Goal: Task Accomplishment & Management: Use online tool/utility

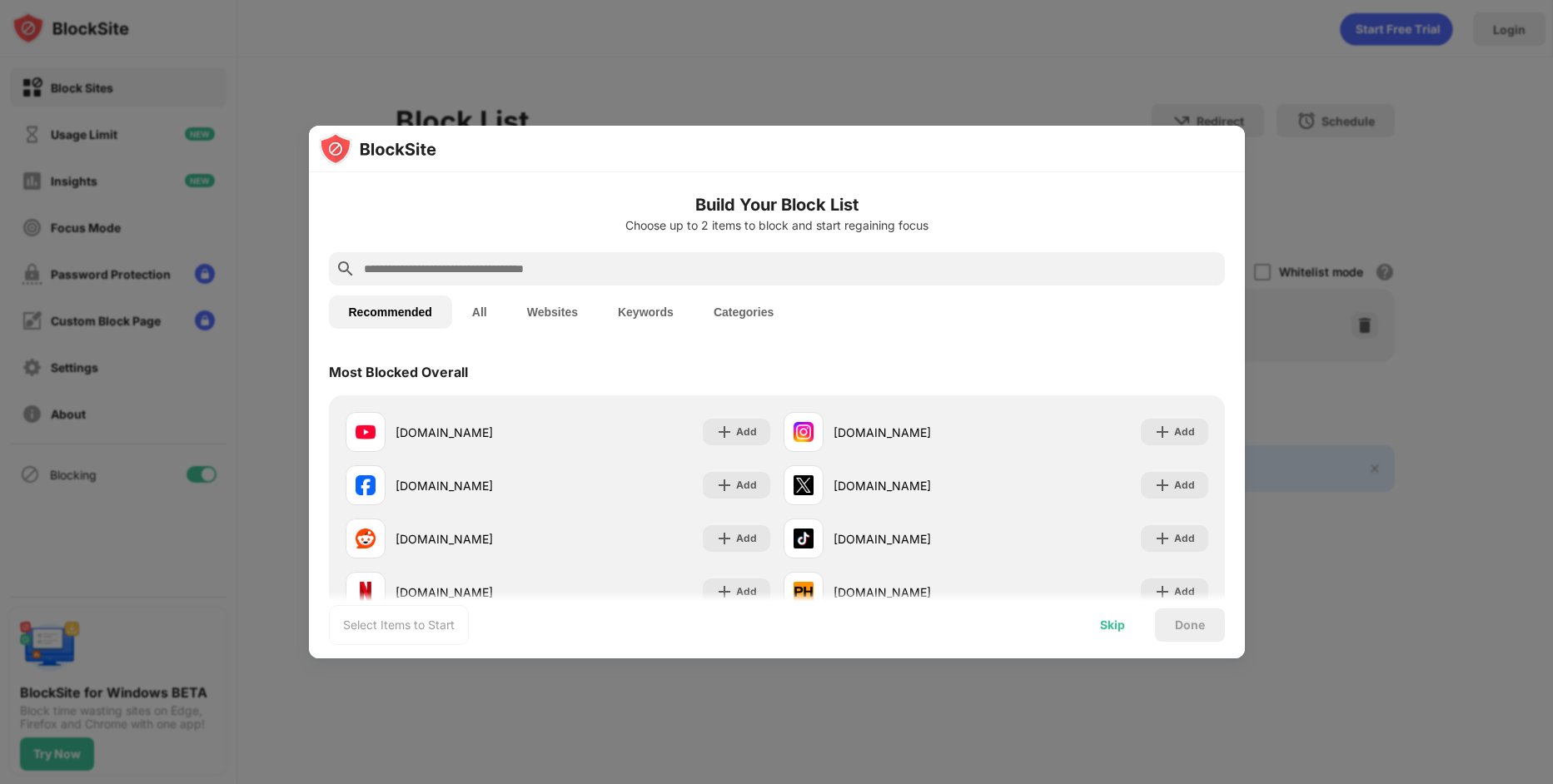
click at [1118, 628] on div "Skip" at bounding box center [1112, 625] width 25 height 14
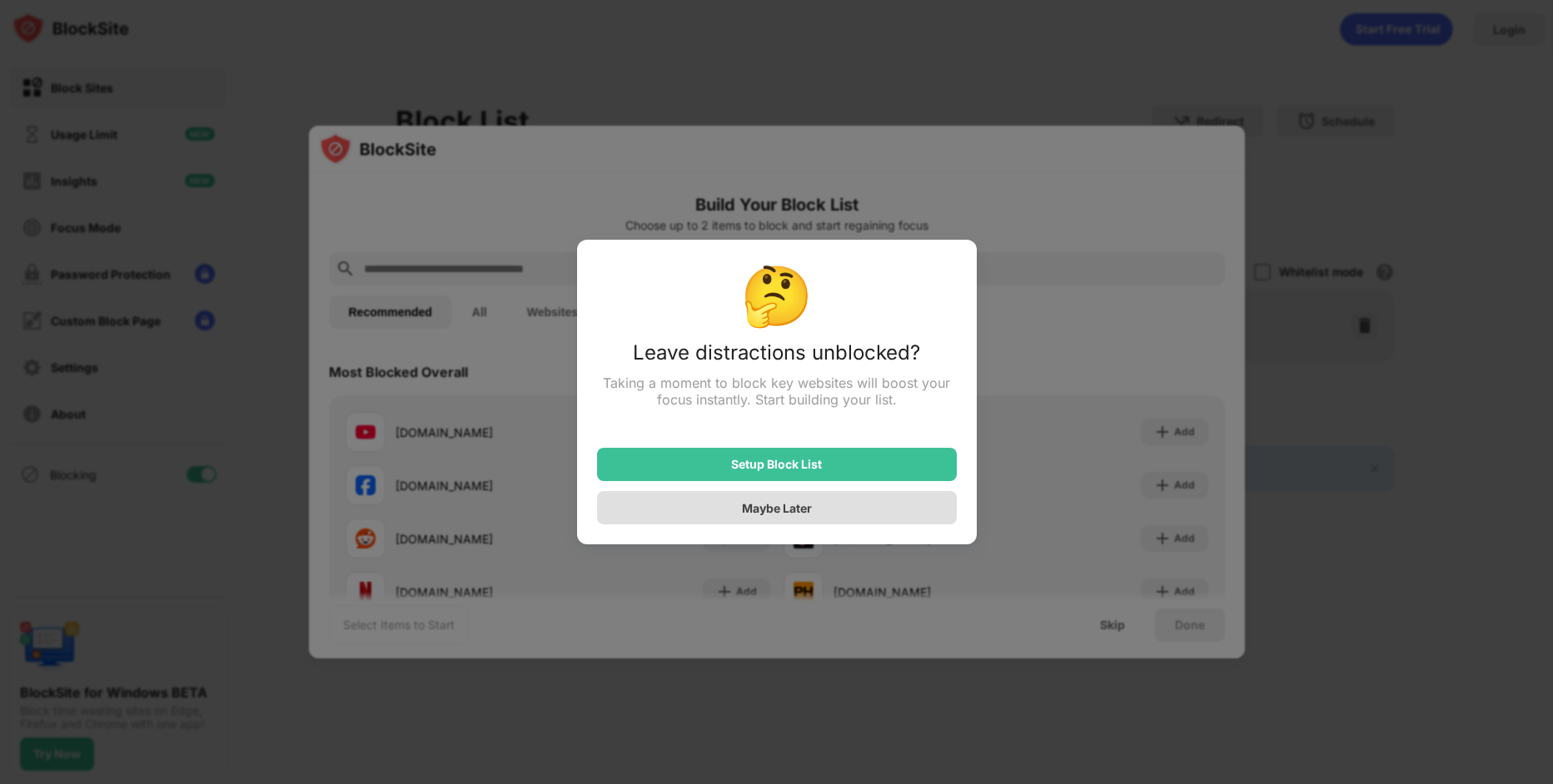
click at [817, 507] on div "Maybe Later" at bounding box center [777, 507] width 360 height 33
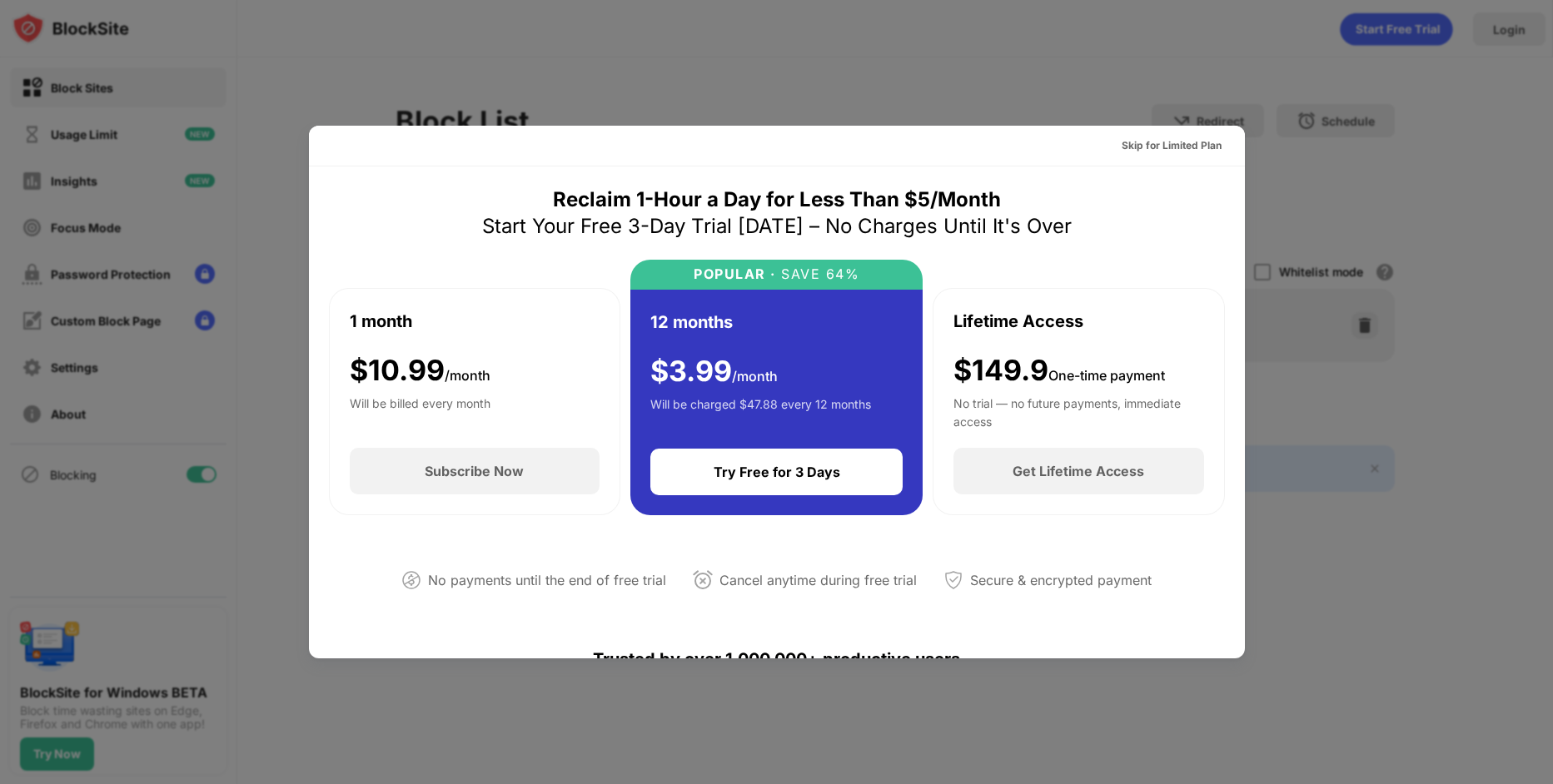
drag, startPoint x: 1227, startPoint y: 140, endPoint x: 1205, endPoint y: 151, distance: 24.6
click at [1226, 140] on div "Skip for Limited Plan" at bounding box center [776, 146] width 936 height 41
click at [1205, 151] on div "Skip for Limited Plan" at bounding box center [1172, 146] width 100 height 17
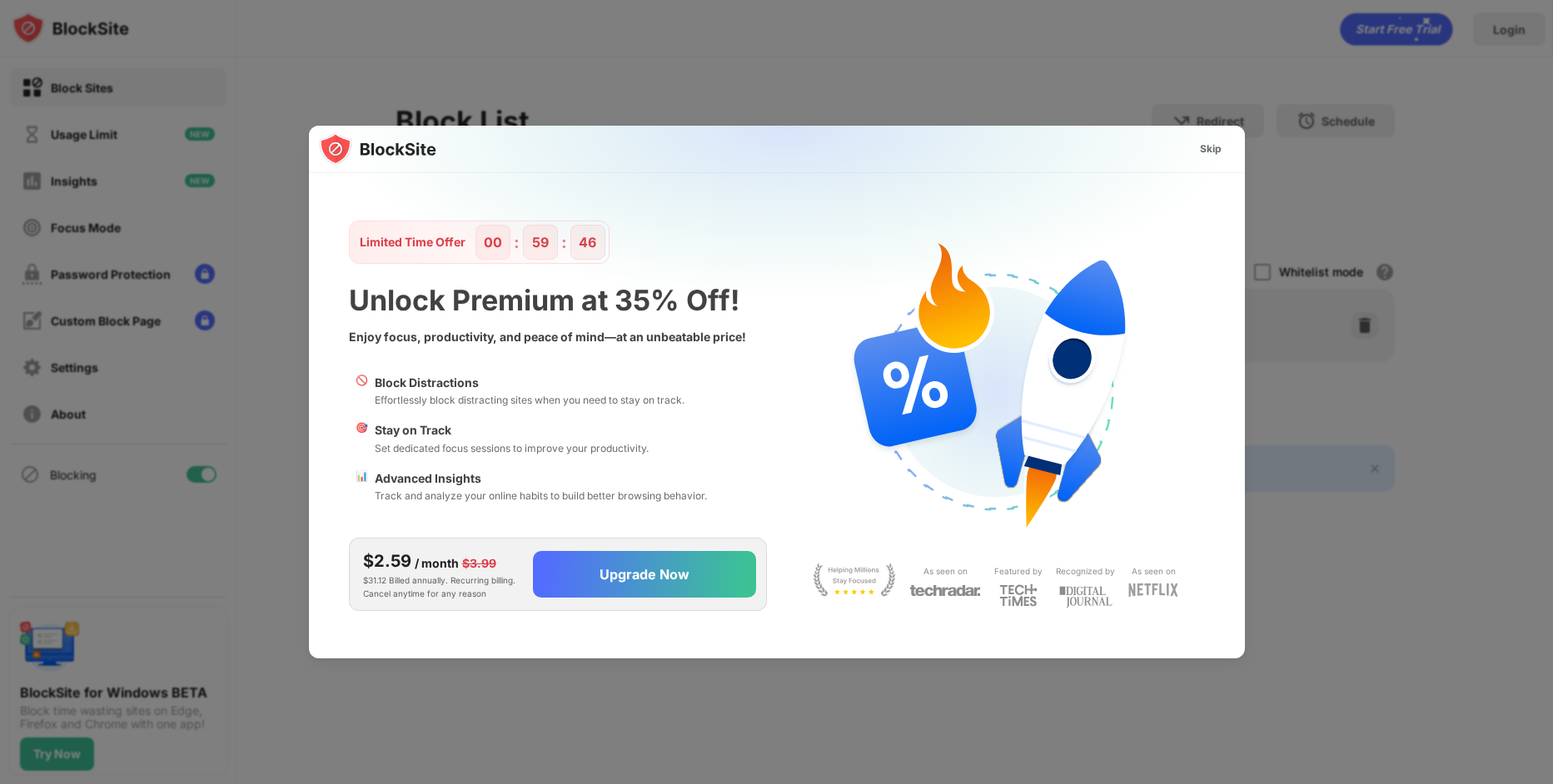
click at [1205, 151] on div "Skip" at bounding box center [1211, 149] width 22 height 17
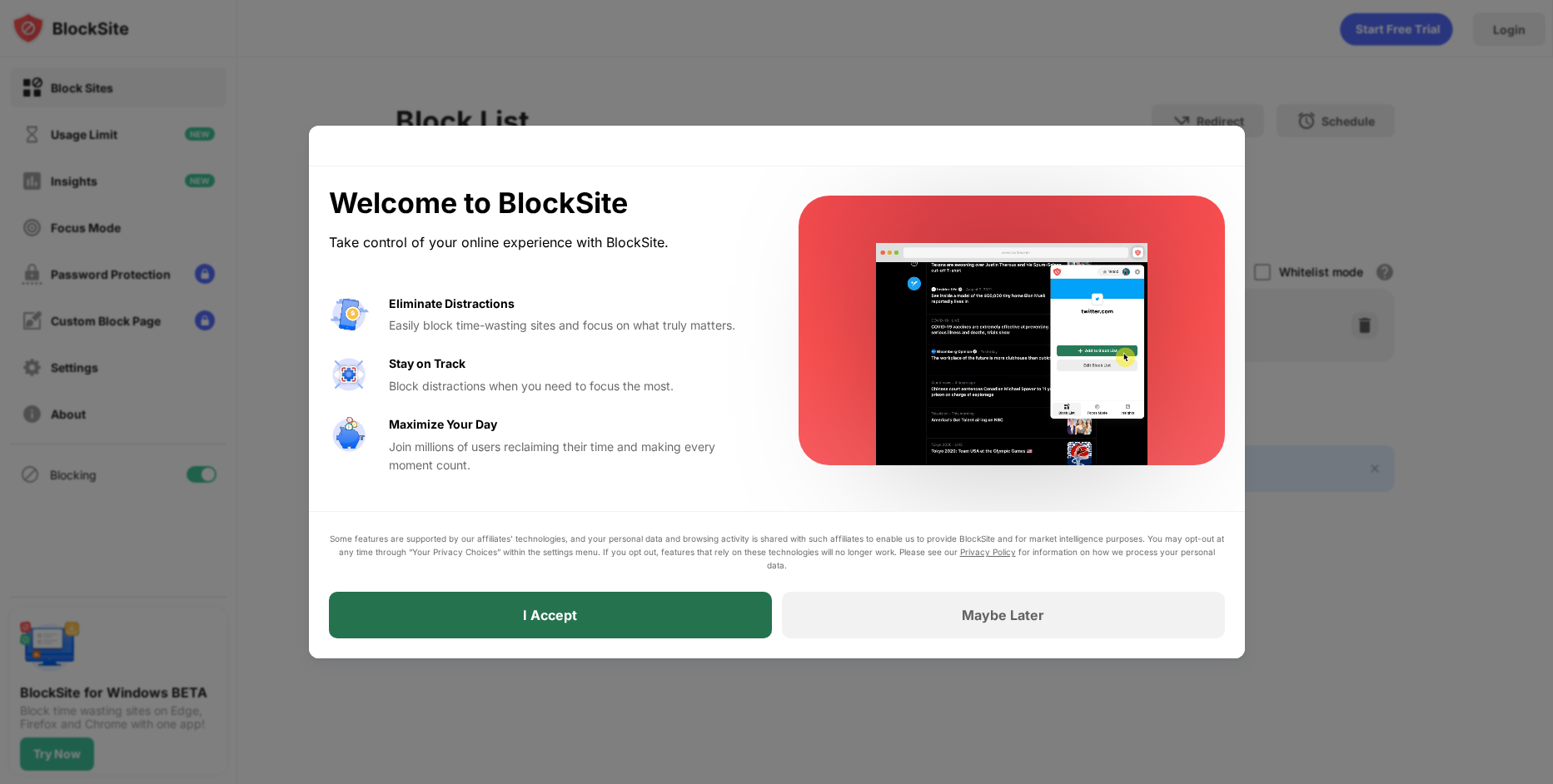
click at [709, 620] on div "I Accept" at bounding box center [551, 615] width 443 height 47
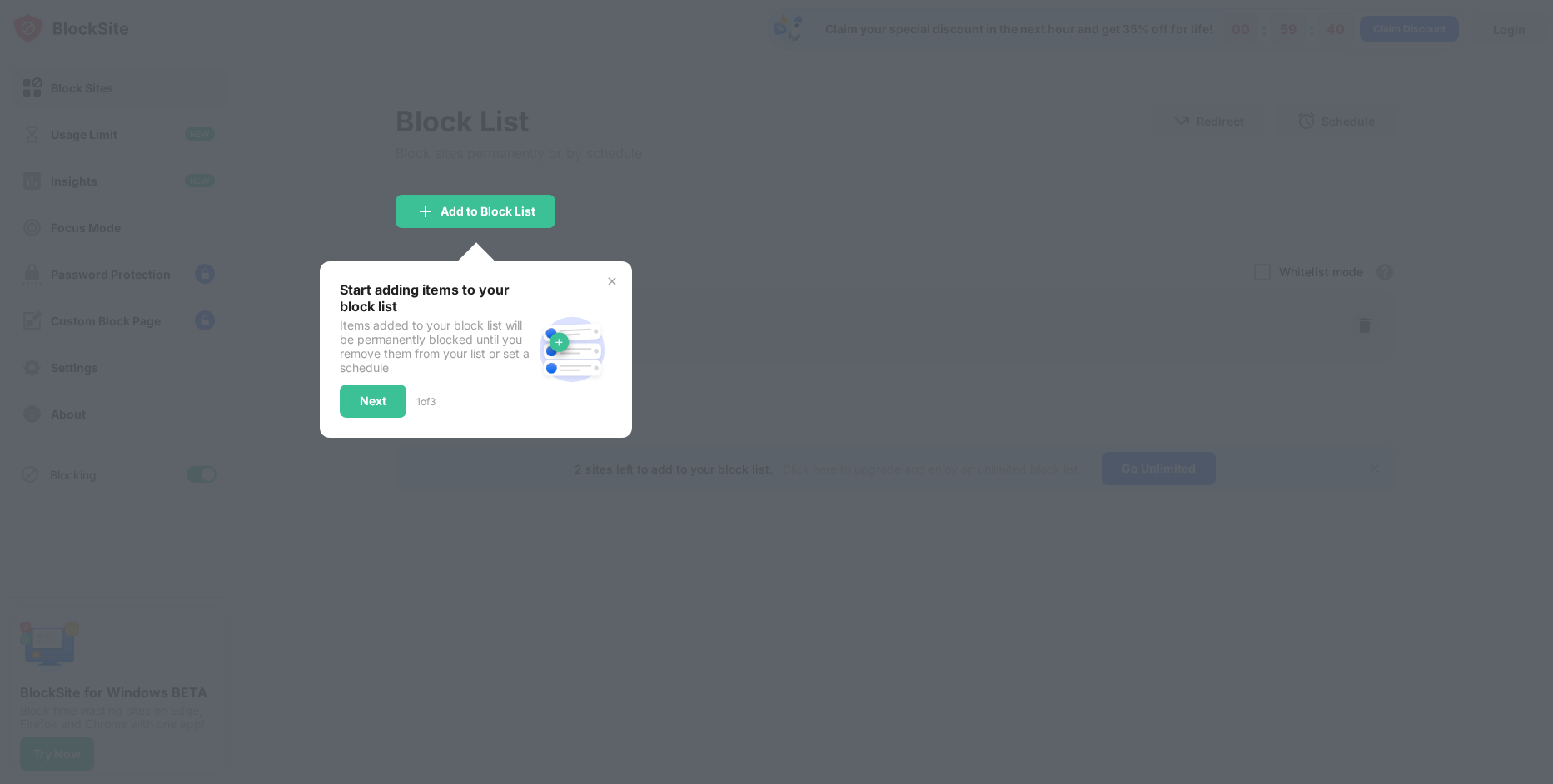
click at [614, 283] on img at bounding box center [612, 282] width 14 height 14
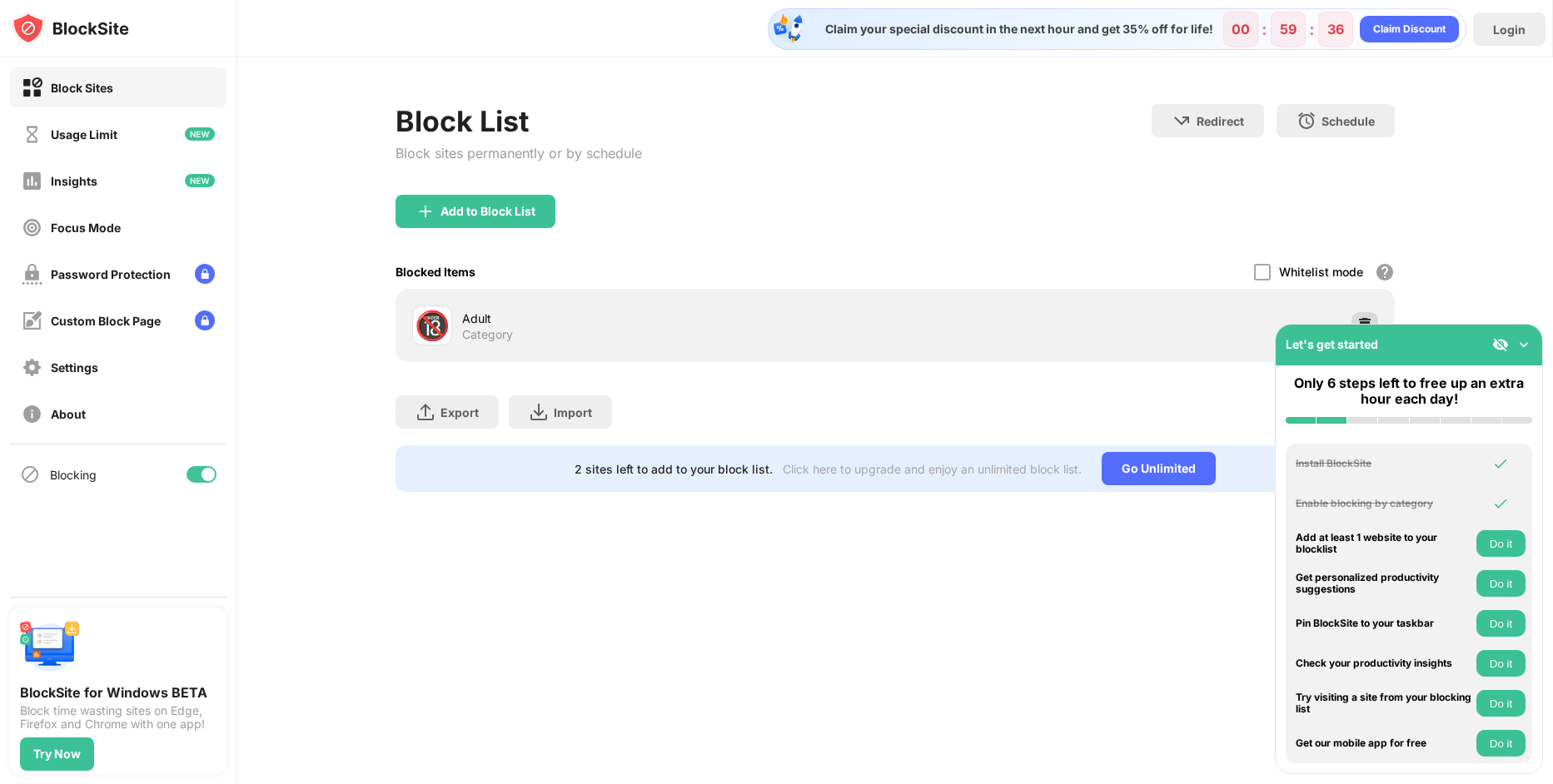
click at [1370, 321] on img at bounding box center [1365, 326] width 17 height 17
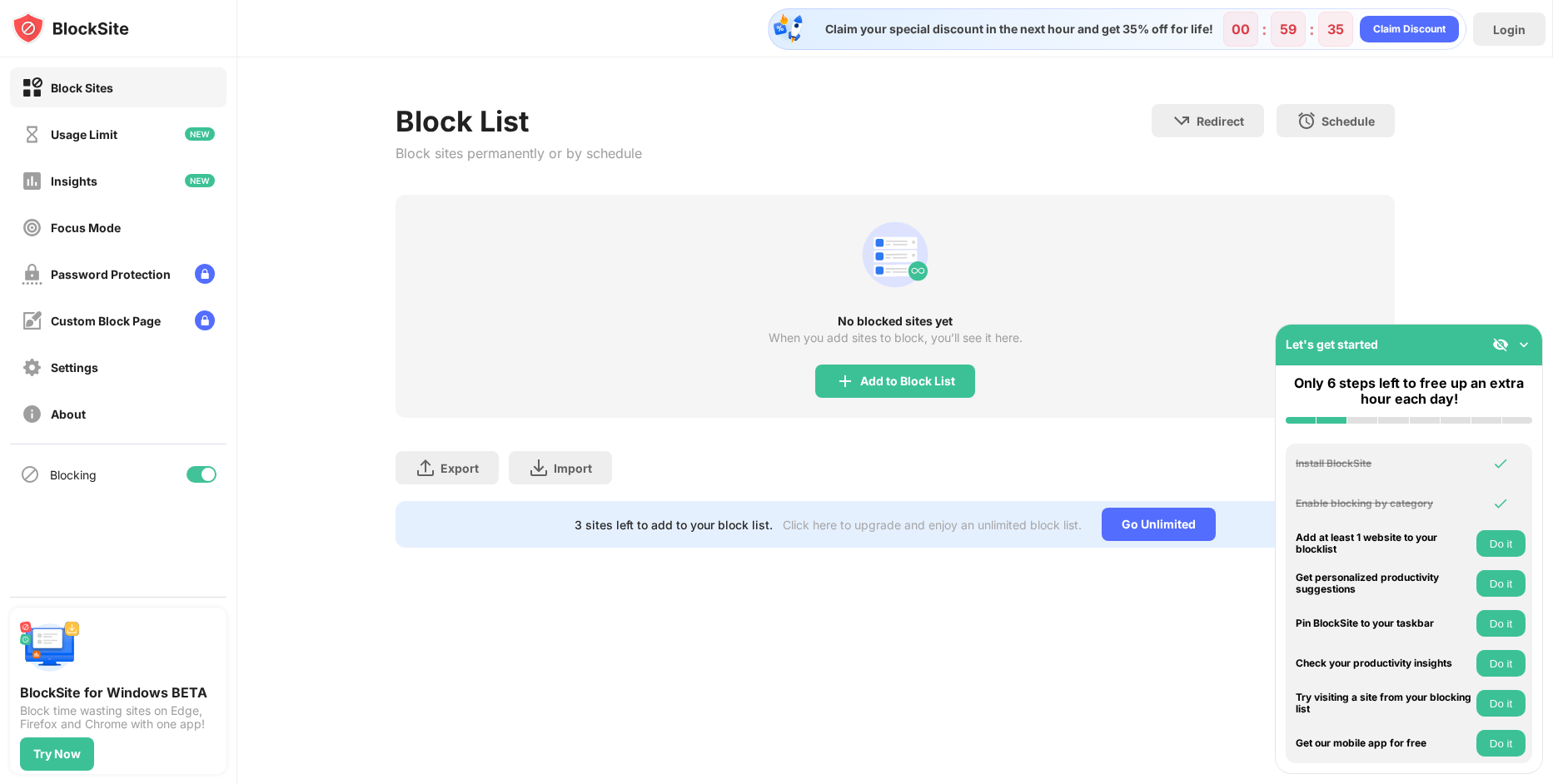
click at [875, 357] on div "No blocked sites yet When you add sites to block, you’ll see it here. Add to Bl…" at bounding box center [895, 306] width 1000 height 223
click at [895, 384] on div "Add to Block List" at bounding box center [908, 382] width 95 height 14
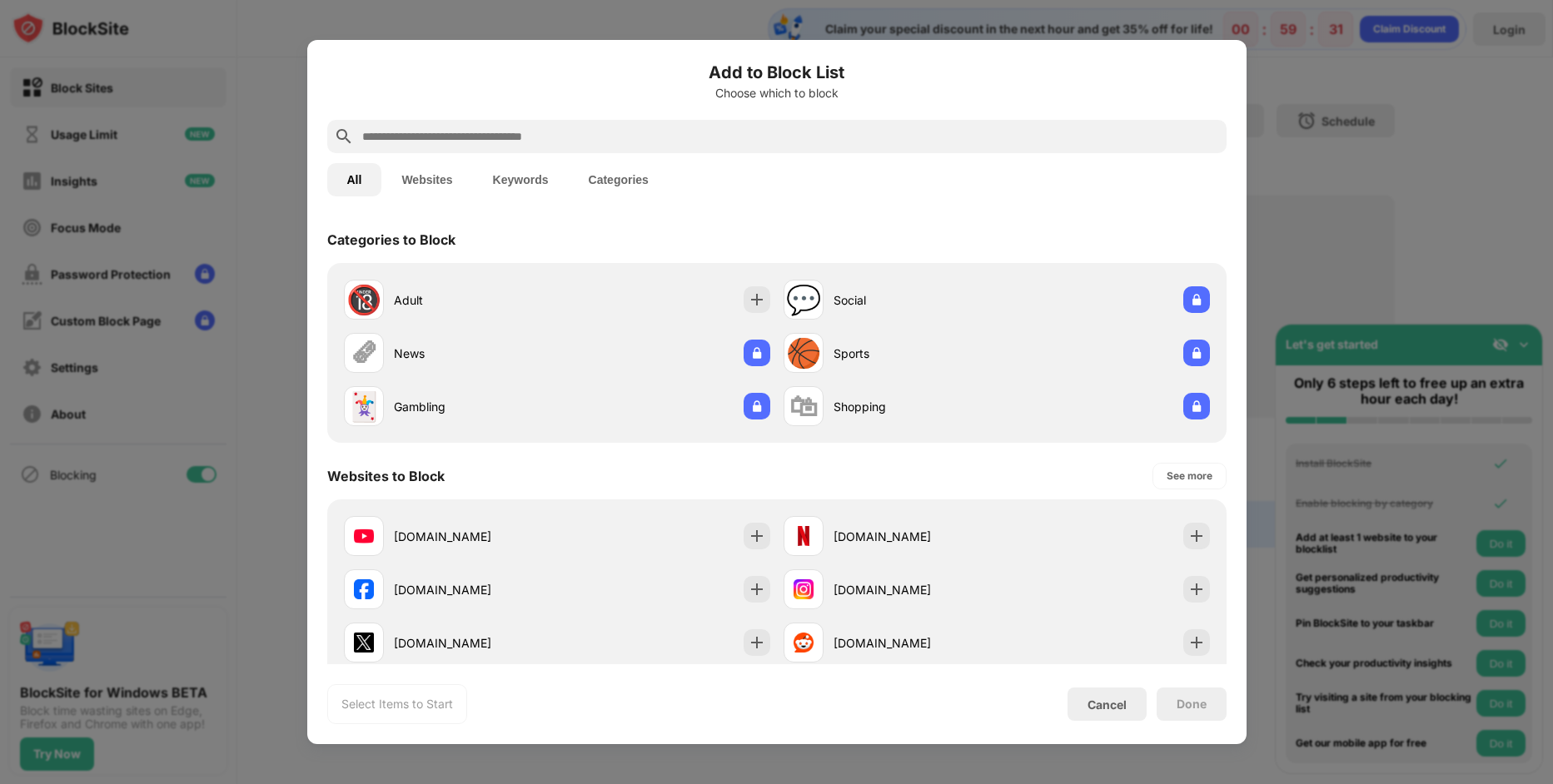
click at [694, 145] on input "text" at bounding box center [790, 137] width 860 height 20
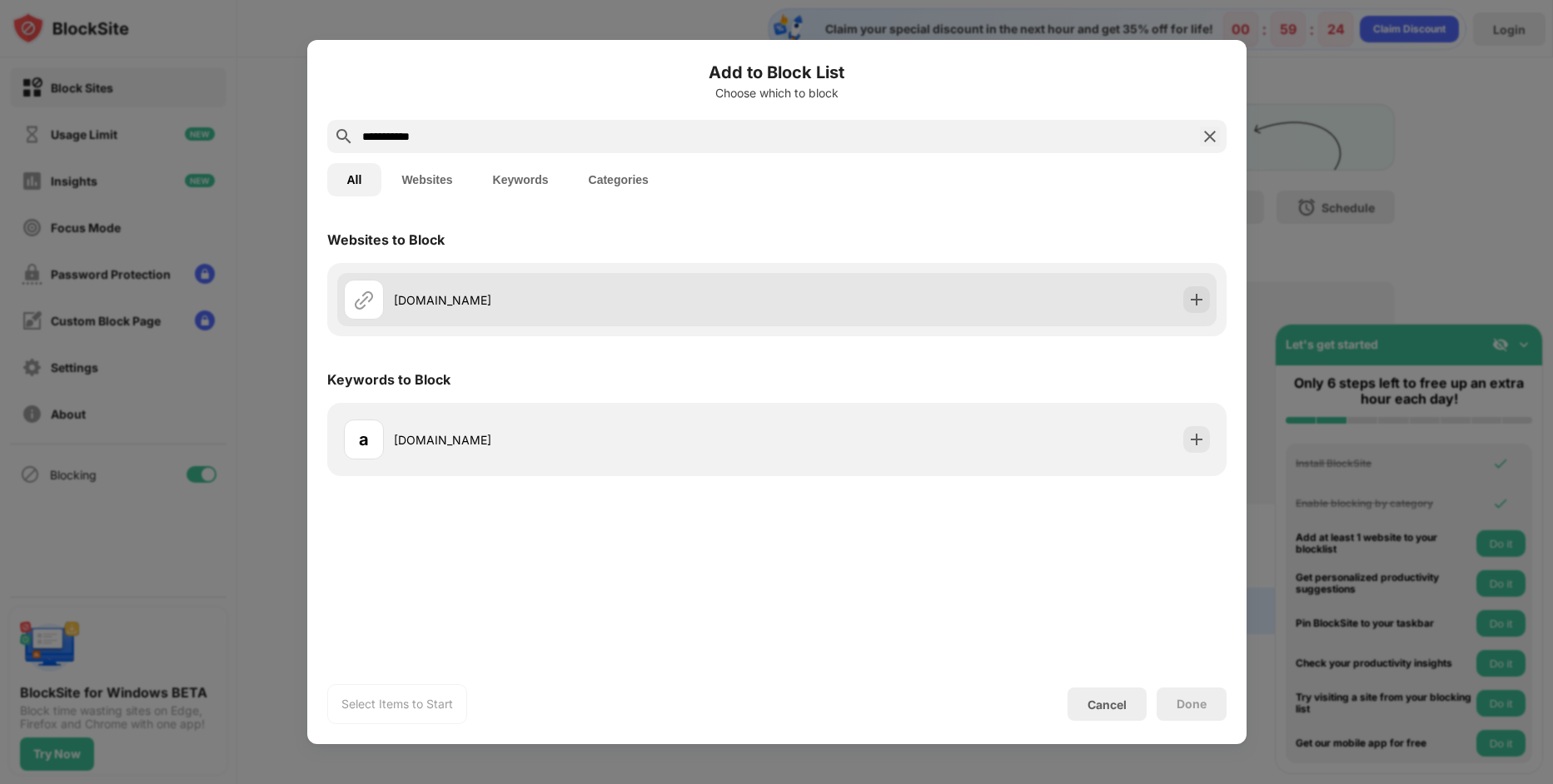
click at [620, 278] on div "alpemix.com" at bounding box center [776, 300] width 879 height 53
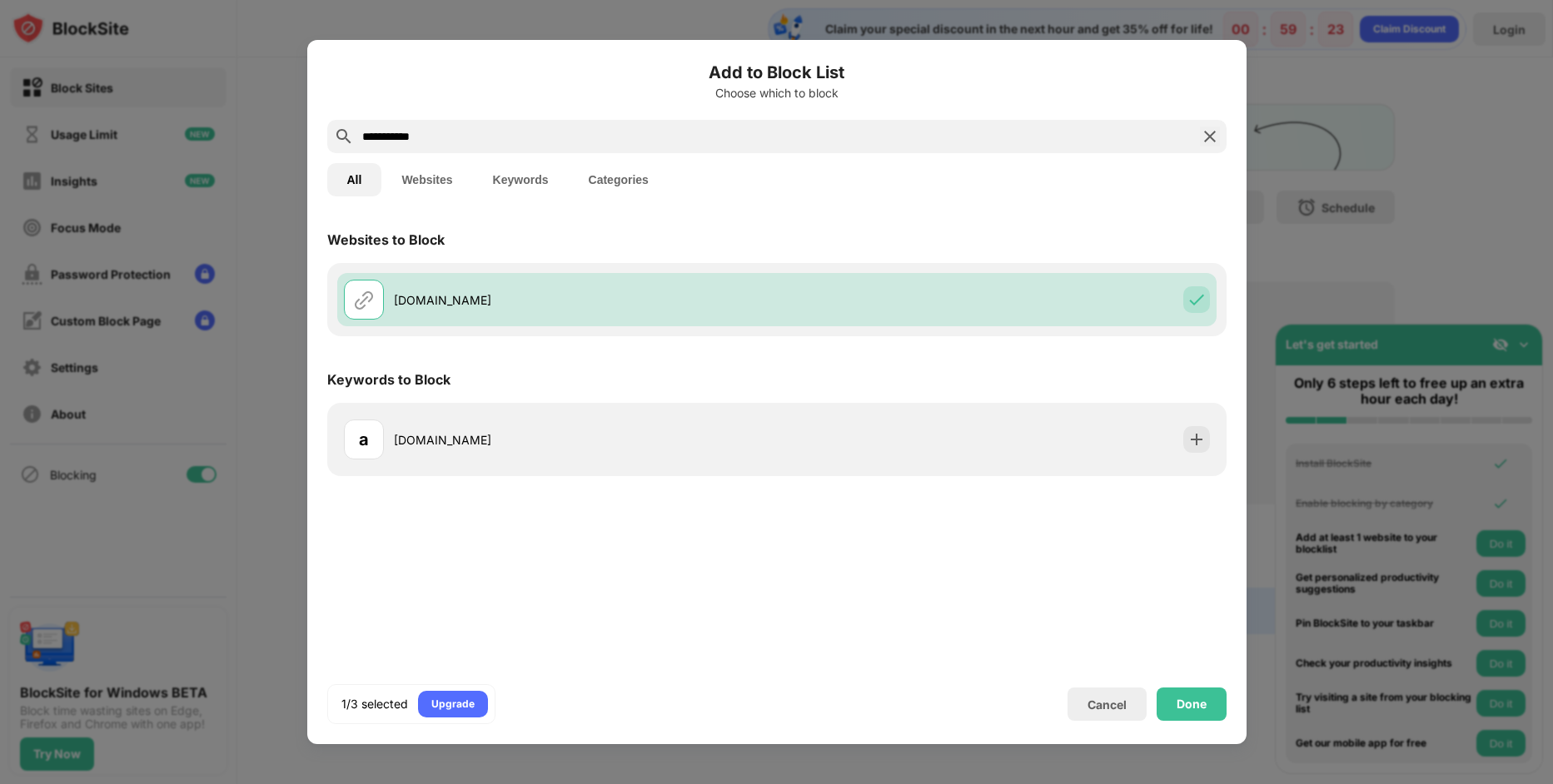
click at [620, 141] on input "**********" at bounding box center [776, 137] width 833 height 20
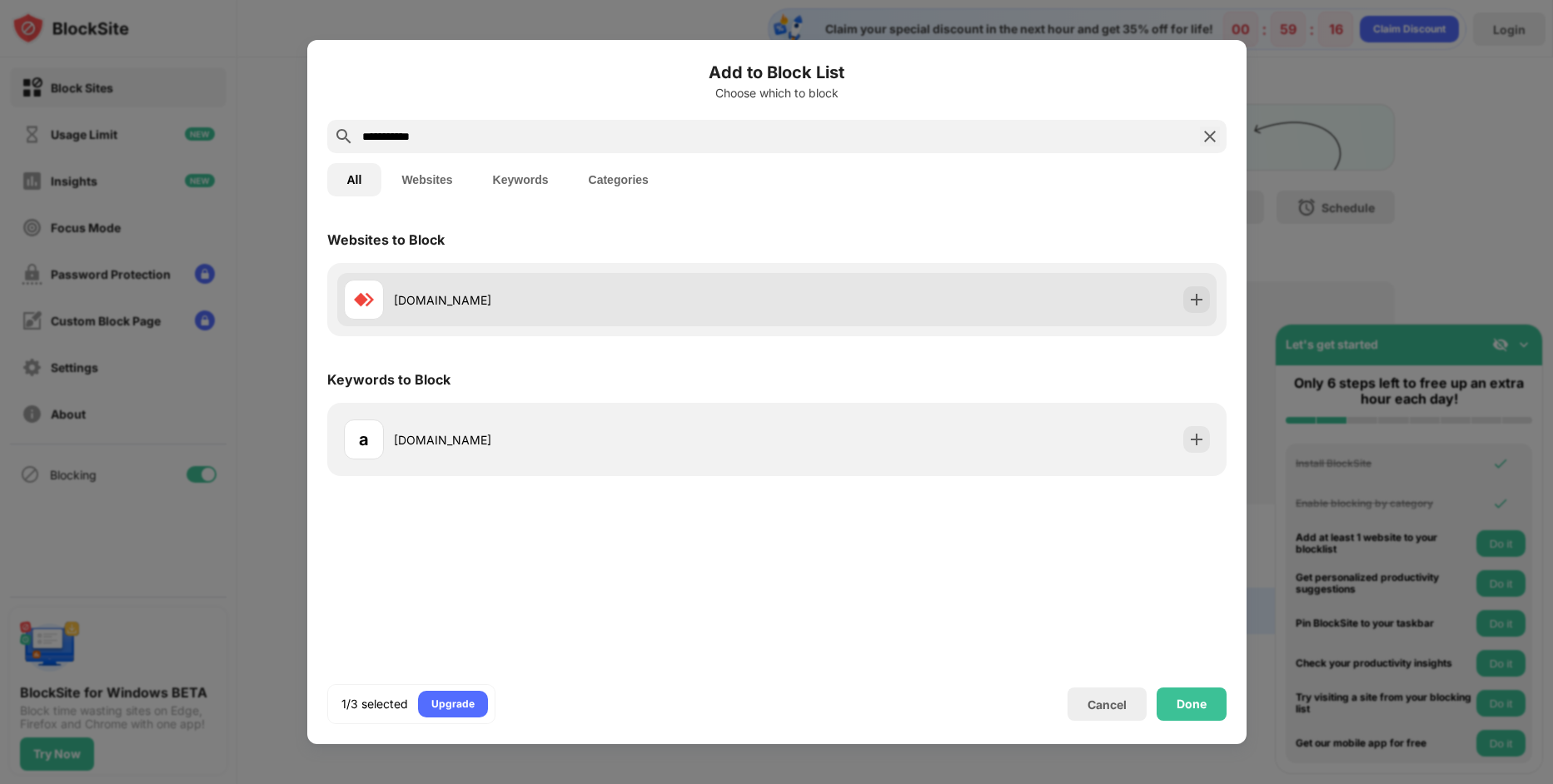
click at [745, 296] on div "anydesk.com" at bounding box center [585, 300] width 383 height 18
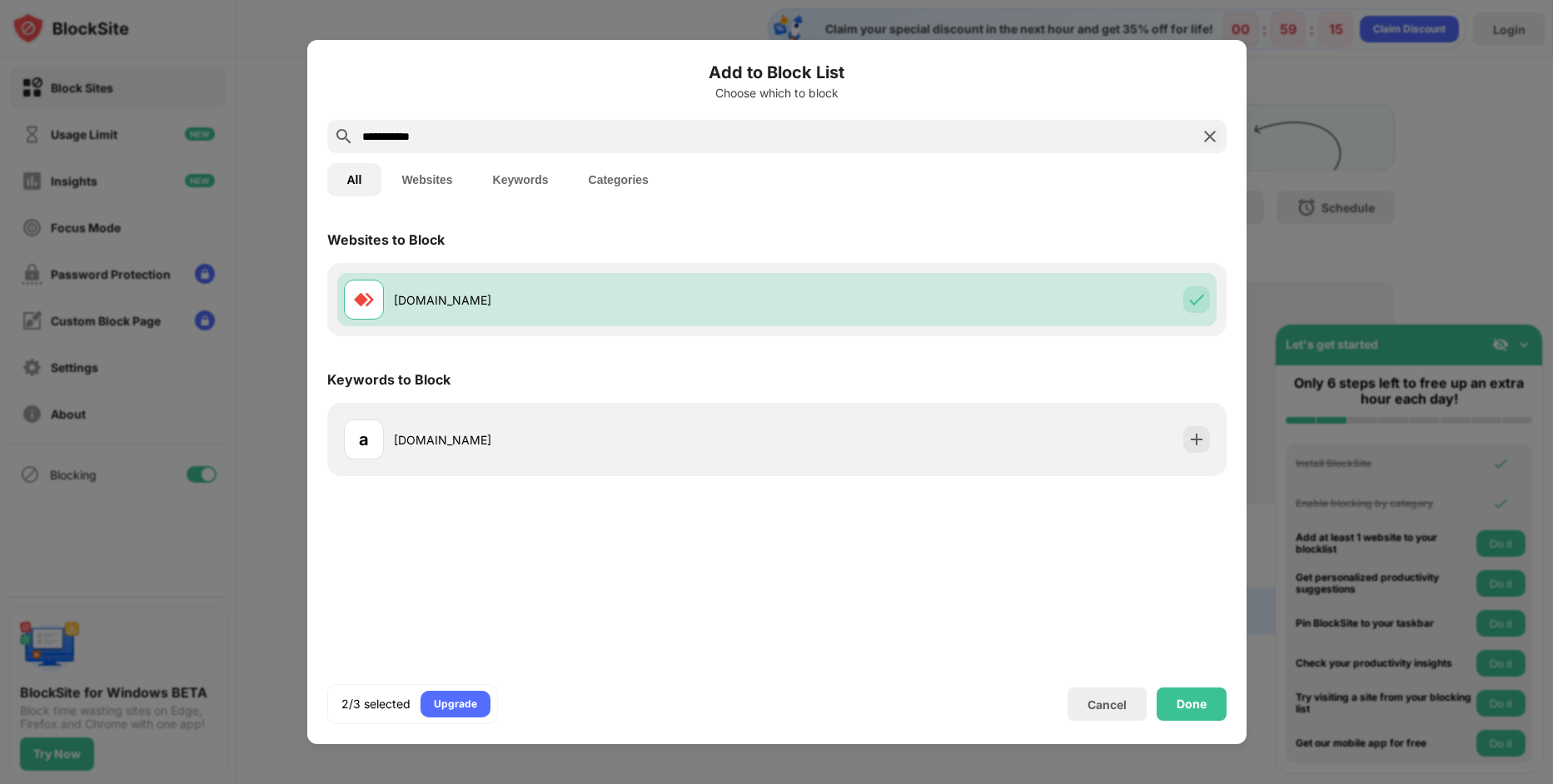
click at [681, 133] on input "**********" at bounding box center [776, 137] width 833 height 20
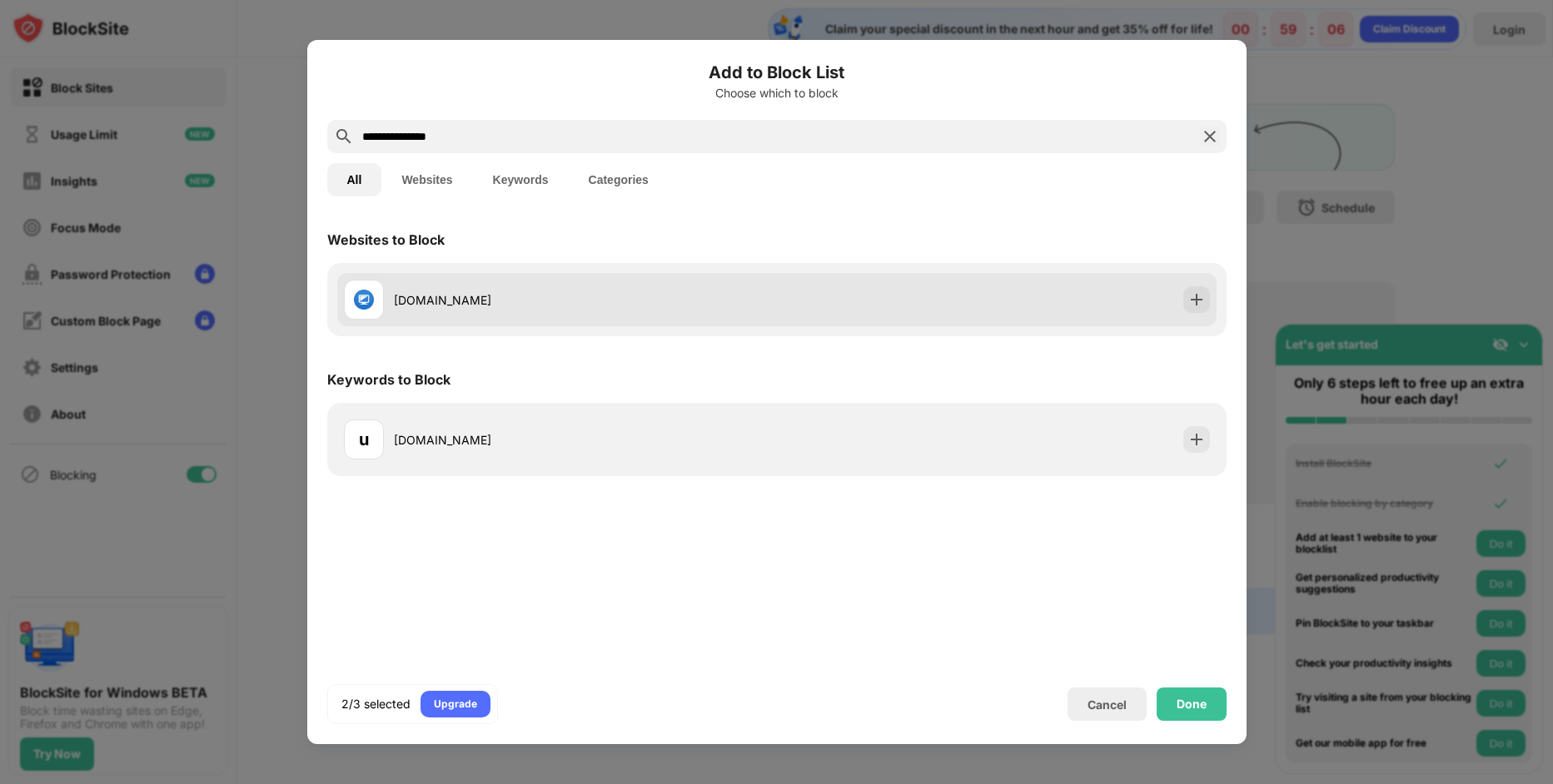
type input "**********"
click at [564, 285] on div "ultraviewer.net" at bounding box center [560, 300] width 433 height 40
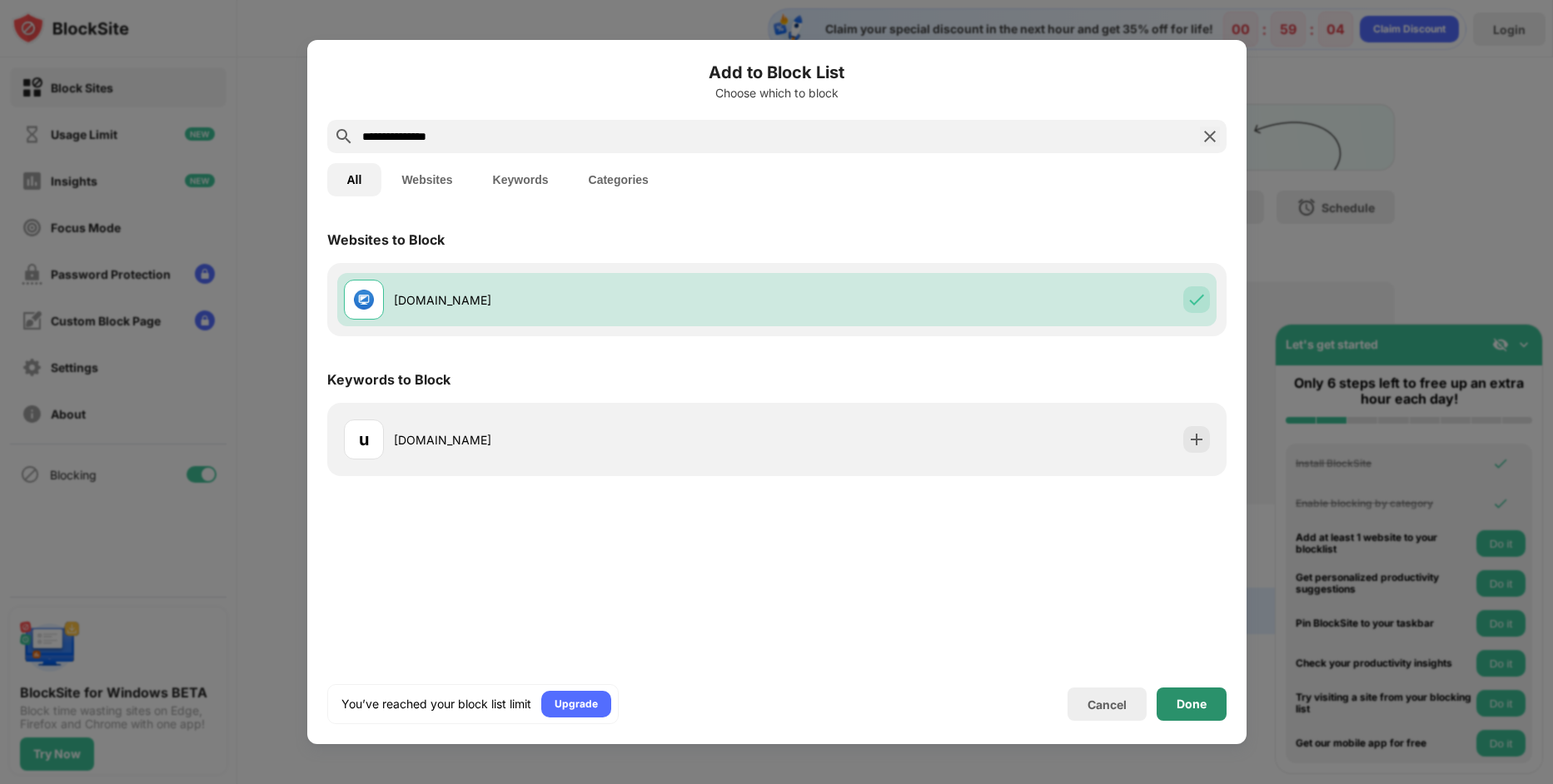
click at [1170, 699] on div "Done" at bounding box center [1191, 704] width 70 height 33
